Goal: Transaction & Acquisition: Purchase product/service

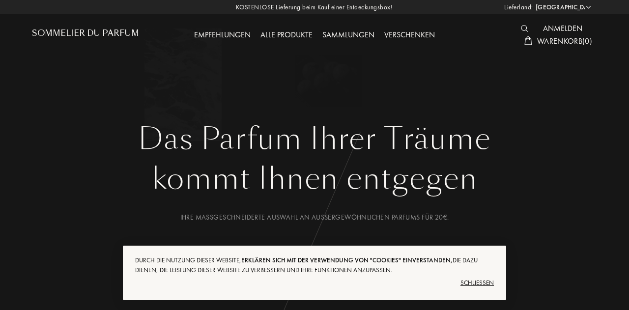
select select "DE"
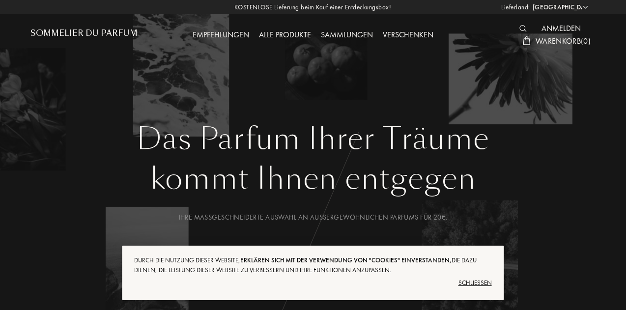
click at [287, 33] on div "Alle Produkte" at bounding box center [285, 35] width 62 height 13
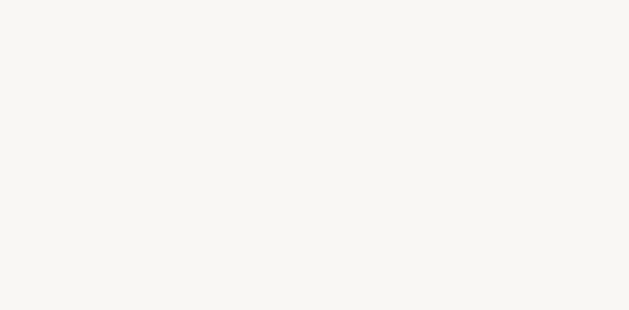
select select "DE"
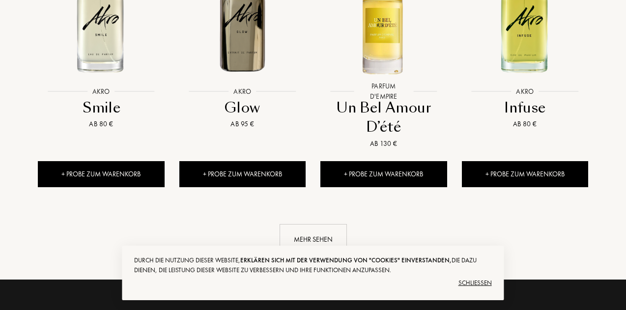
scroll to position [1032, 0]
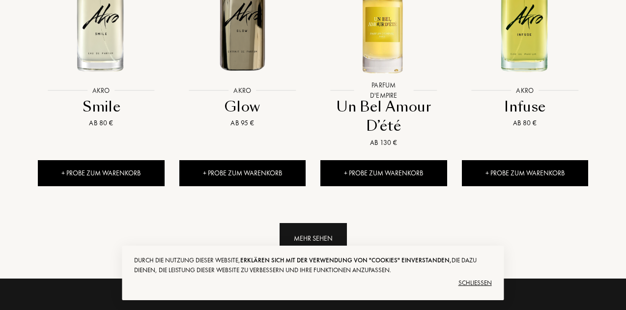
click at [303, 229] on div "Mehr sehen" at bounding box center [313, 238] width 67 height 31
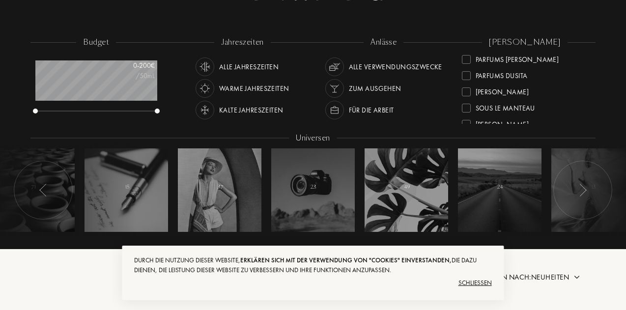
scroll to position [350, 0]
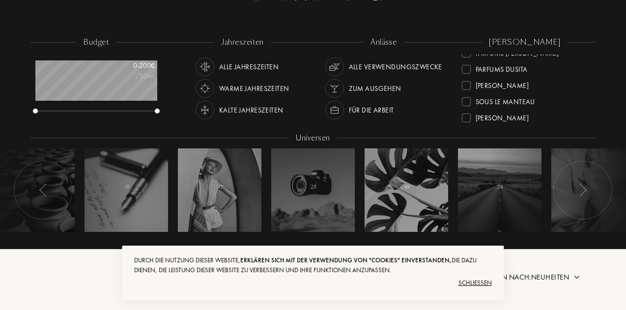
click at [503, 83] on div "Sora Dora" at bounding box center [502, 83] width 53 height 13
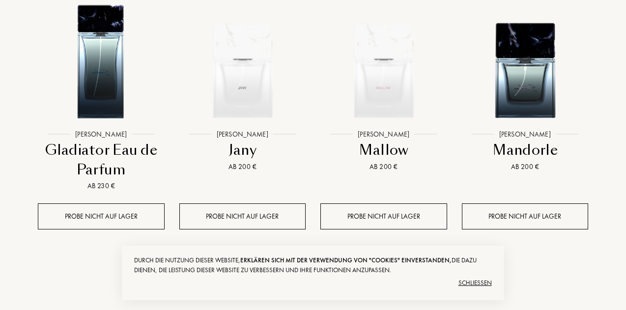
scroll to position [1140, 0]
